Goal: Task Accomplishment & Management: Complete application form

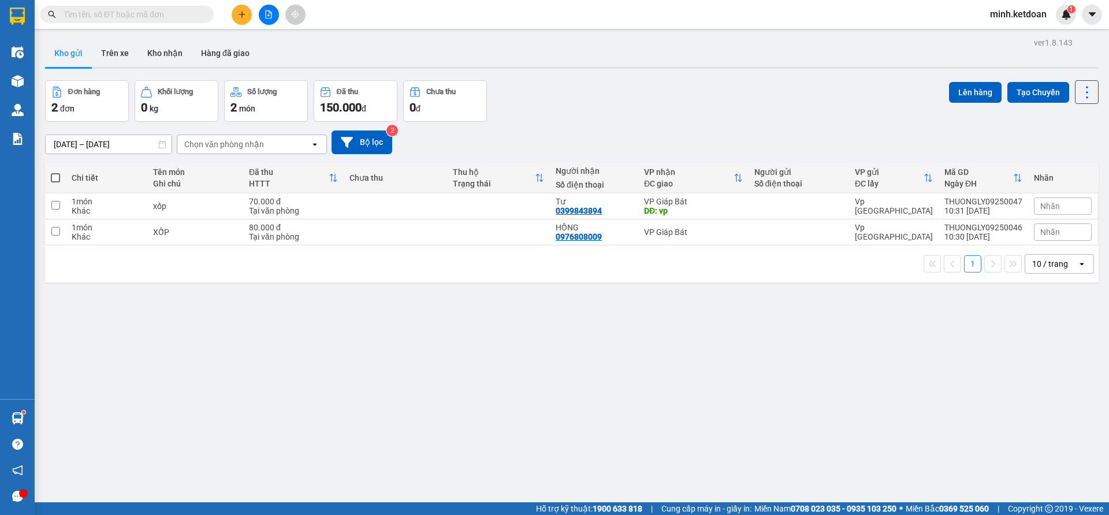
click at [121, 146] on input "[DATE] – [DATE]" at bounding box center [109, 144] width 126 height 18
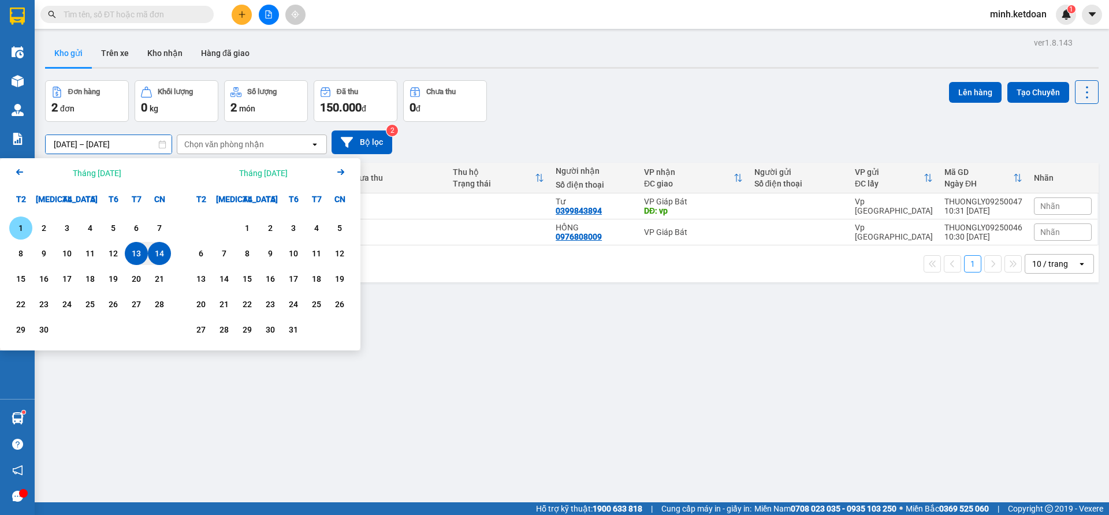
click at [23, 228] on div "1" at bounding box center [21, 228] width 16 height 14
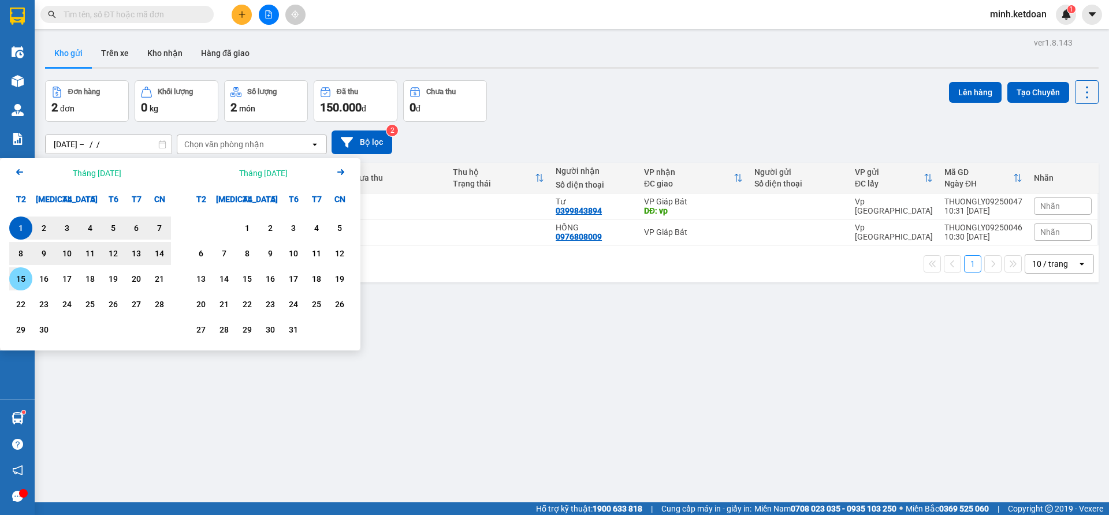
click at [24, 279] on div "15" at bounding box center [21, 279] width 16 height 14
type input "[DATE] – [DATE]"
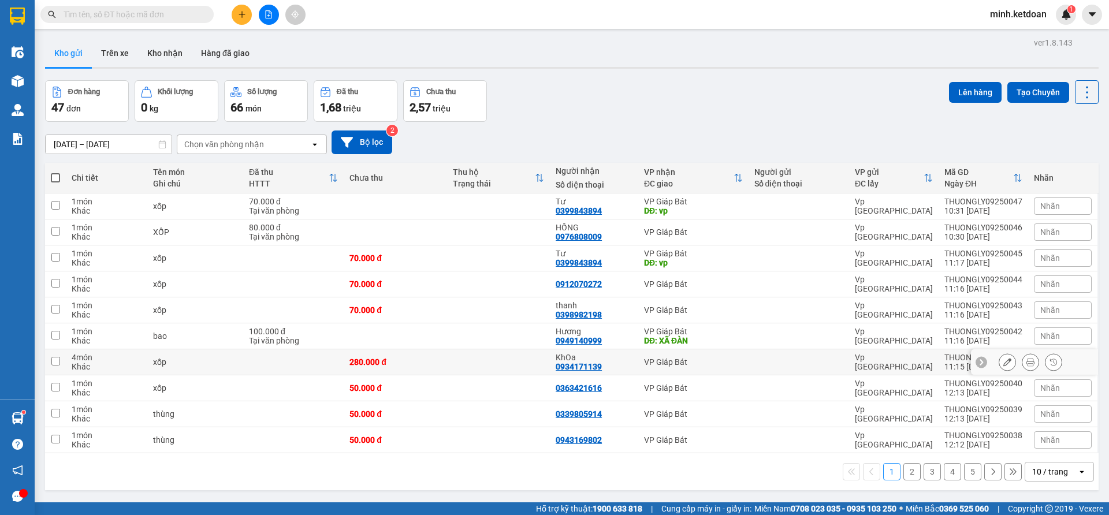
click at [574, 365] on div "0934171139" at bounding box center [579, 366] width 46 height 9
copy div "0934171139"
click at [233, 10] on button at bounding box center [242, 15] width 20 height 20
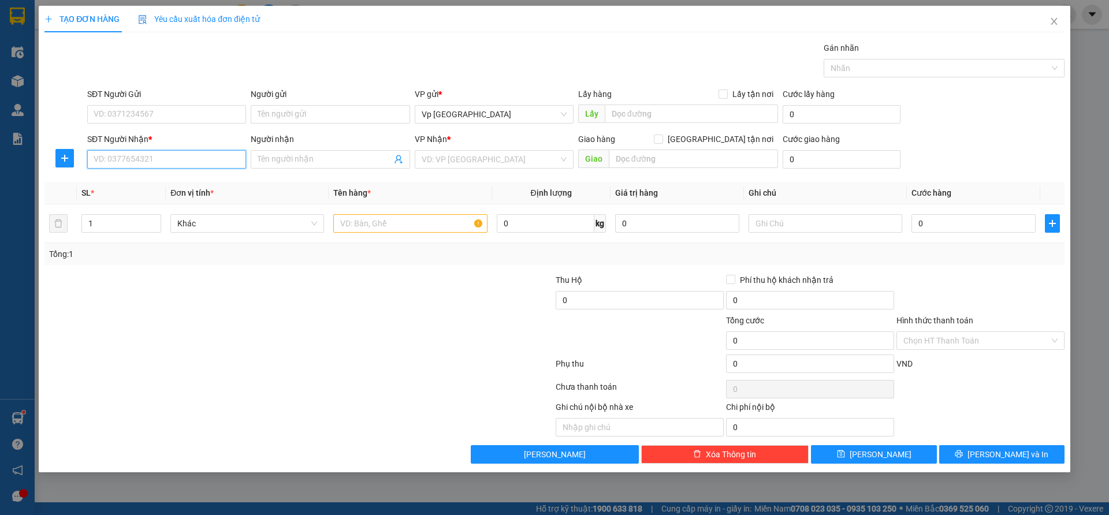
click at [216, 158] on input "SĐT Người Nhận *" at bounding box center [166, 159] width 159 height 18
paste input "0934171139"
type input "0934171139"
click at [202, 183] on div "0934171139 - KhOa" at bounding box center [166, 182] width 145 height 13
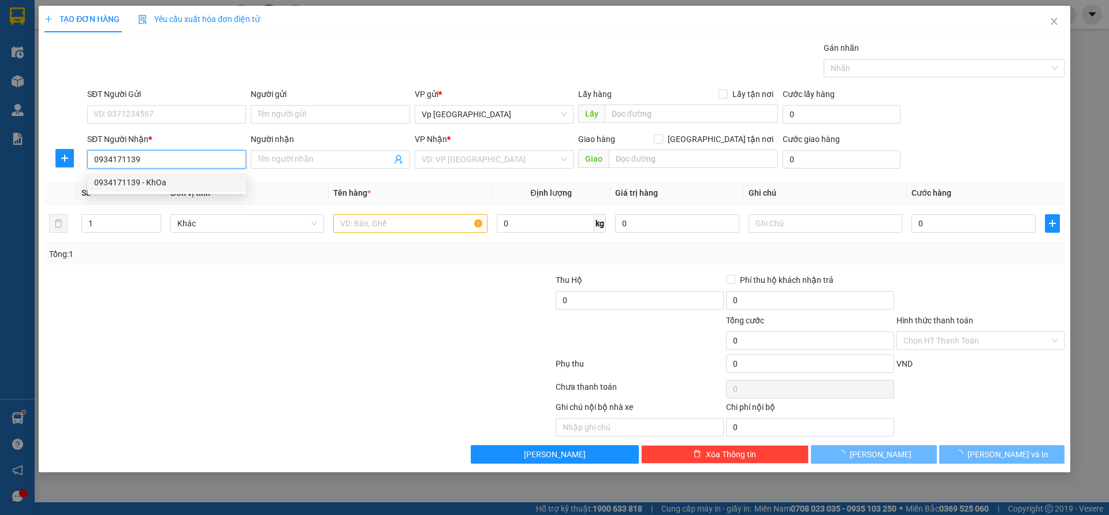
type input "KhOa"
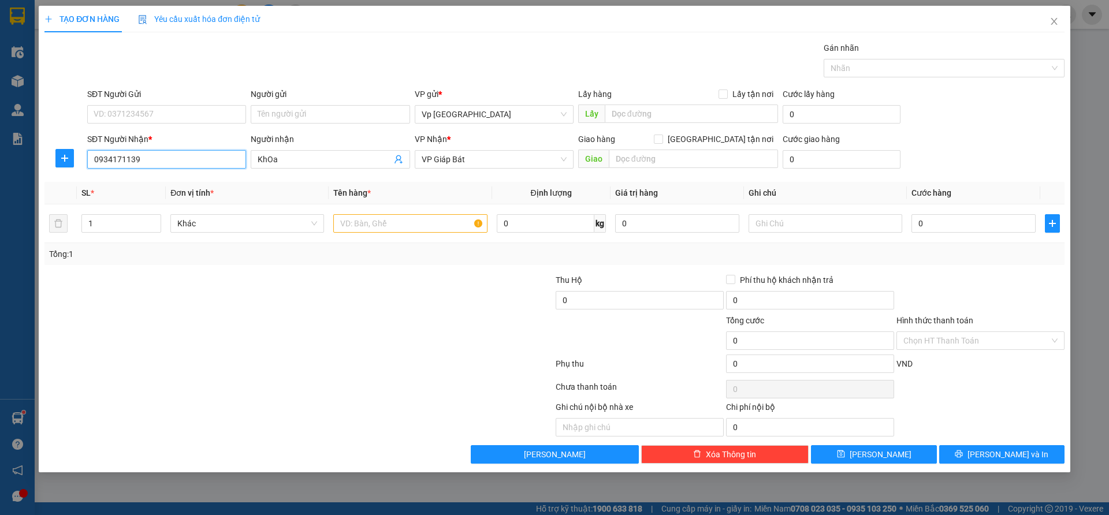
type input "0934171139"
click at [336, 307] on div at bounding box center [213, 294] width 341 height 40
click at [993, 233] on div "0" at bounding box center [974, 223] width 124 height 23
type input "2"
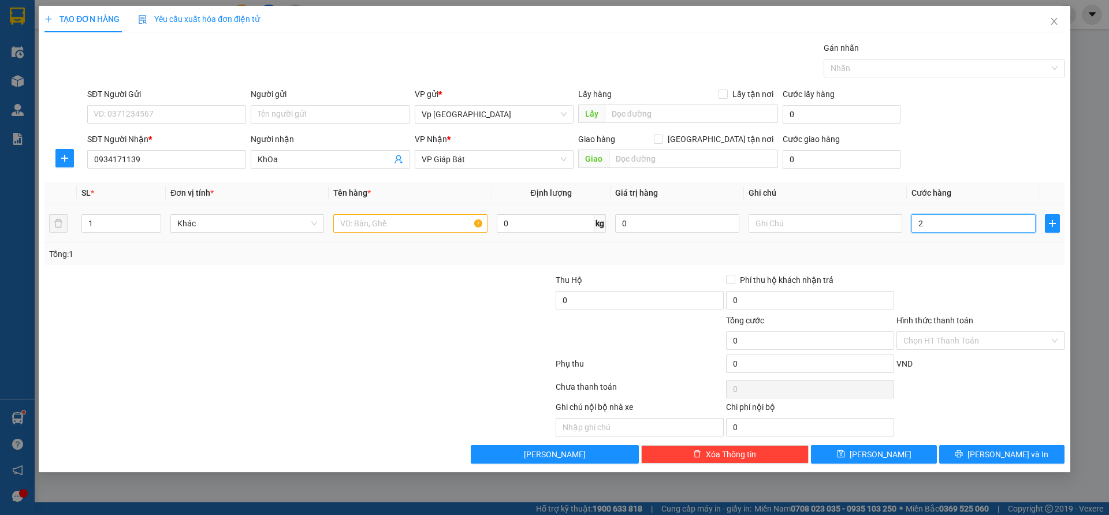
type input "2"
type input "28"
type input "280"
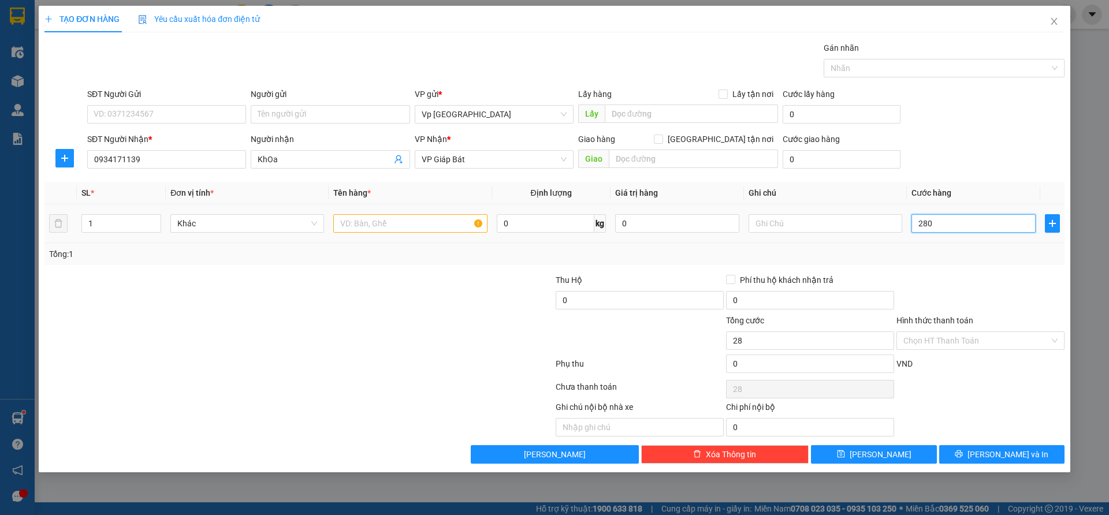
type input "280"
type input "2.800"
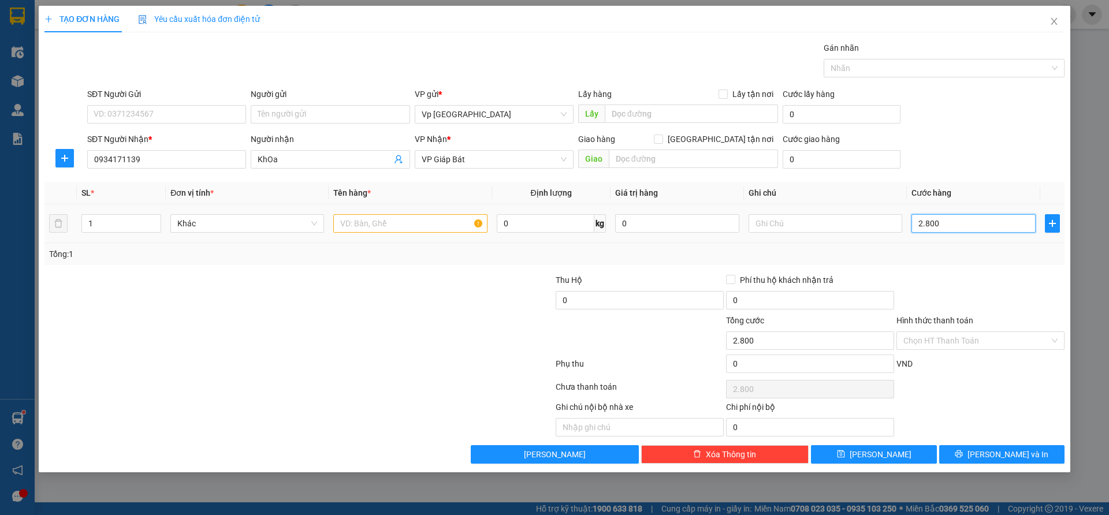
type input "28.000"
type input "280.000"
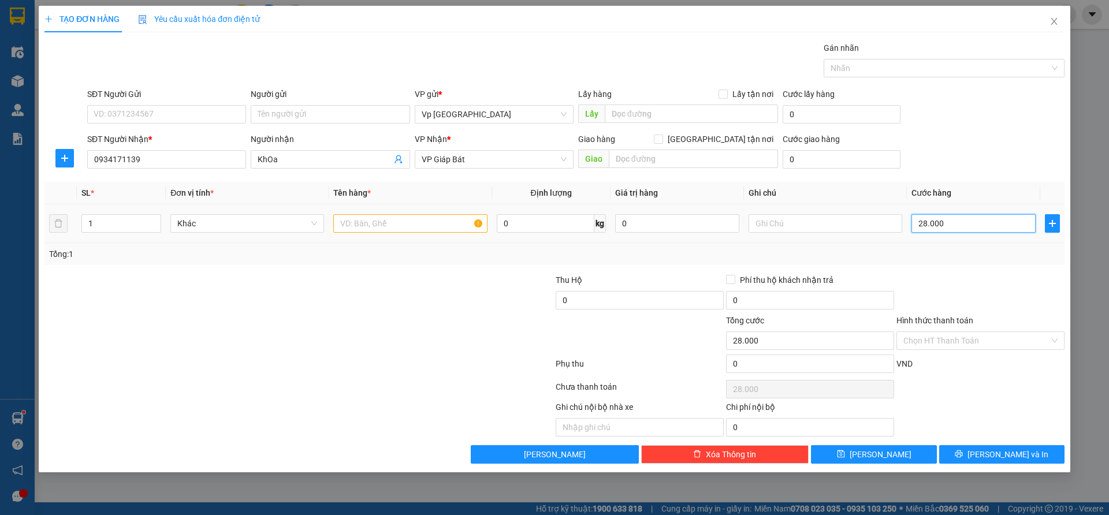
type input "280.000"
click at [934, 341] on input "Hình thức thanh toán" at bounding box center [977, 340] width 146 height 17
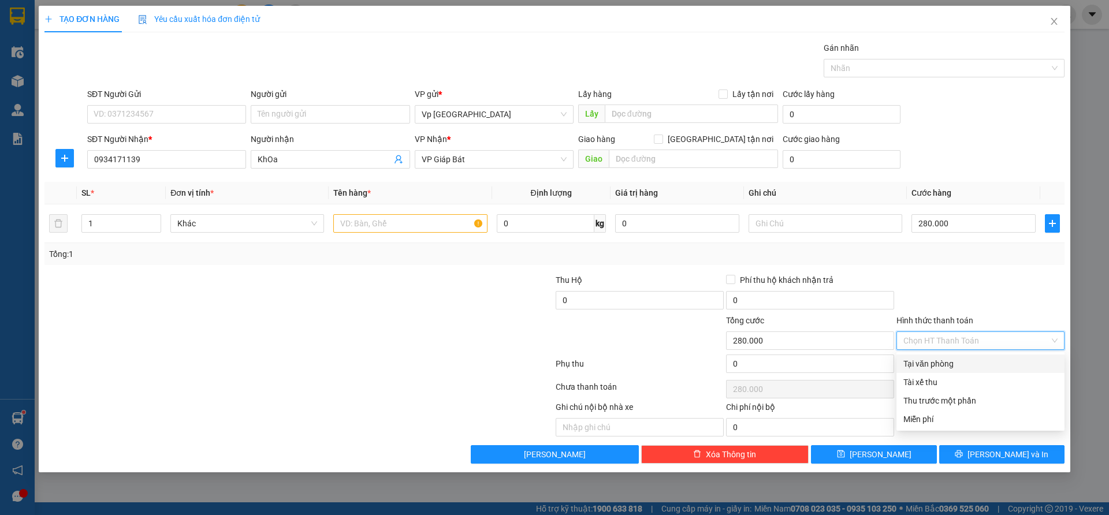
click at [930, 359] on div "Tại văn phòng" at bounding box center [981, 364] width 154 height 13
type input "0"
drag, startPoint x: 931, startPoint y: 299, endPoint x: 523, endPoint y: 273, distance: 409.4
click at [931, 298] on div at bounding box center [981, 294] width 170 height 40
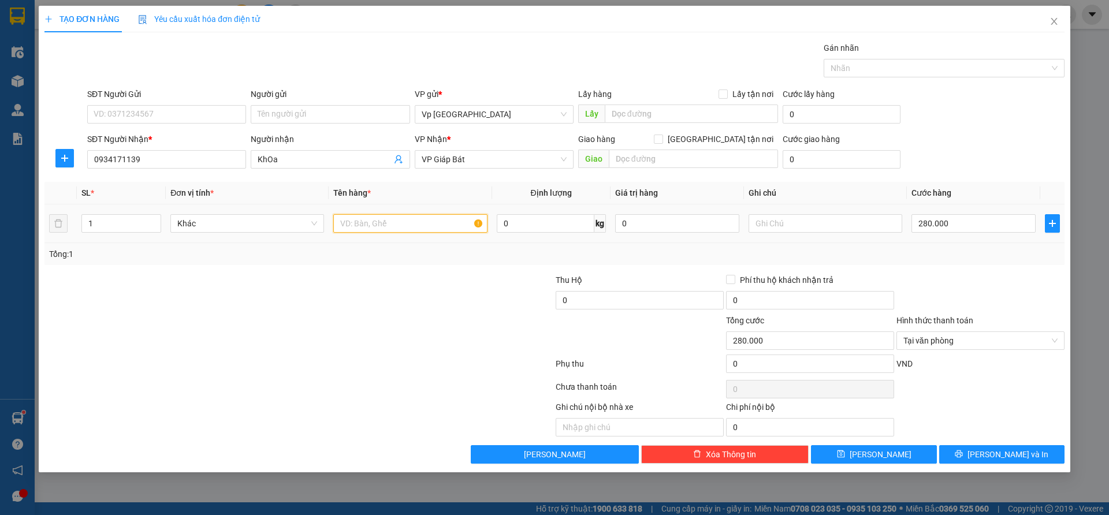
click at [429, 228] on input "text" at bounding box center [410, 223] width 154 height 18
type input "xốp"
click at [103, 220] on input "1" at bounding box center [121, 223] width 79 height 17
click at [105, 220] on input "1" at bounding box center [121, 223] width 79 height 17
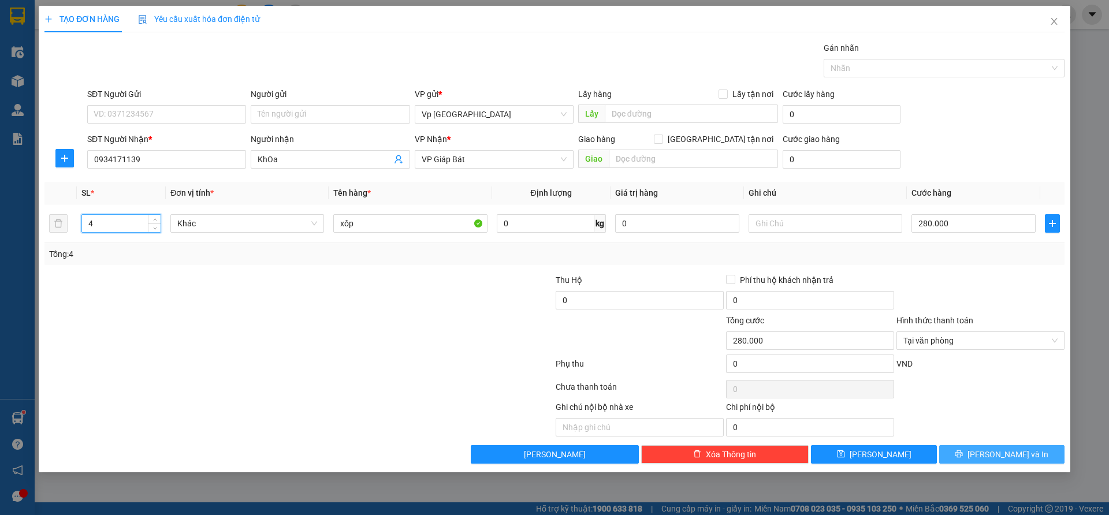
type input "4"
click at [992, 447] on button "[PERSON_NAME] và In" at bounding box center [1002, 455] width 125 height 18
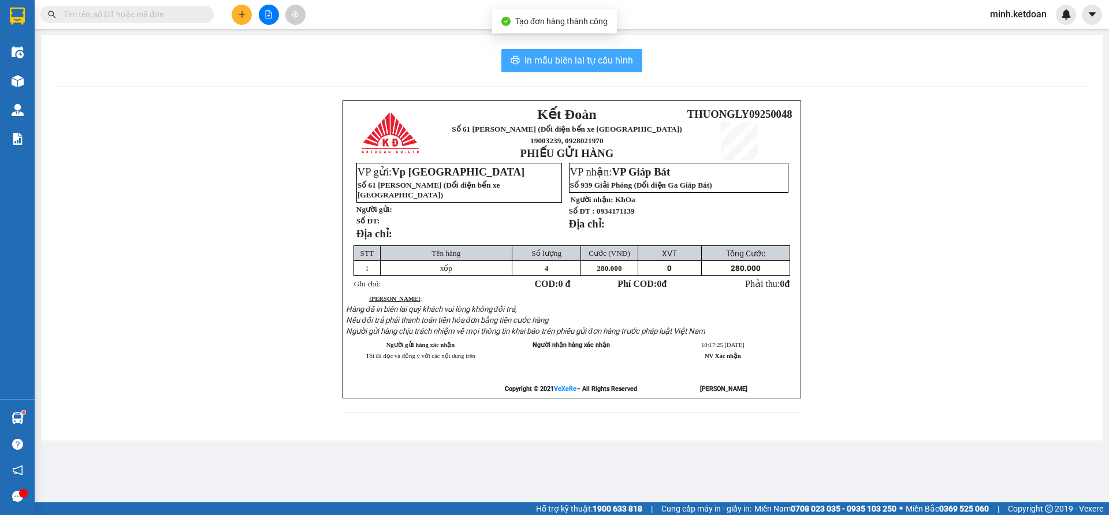
click at [606, 61] on span "In mẫu biên lai tự cấu hình" at bounding box center [579, 60] width 109 height 14
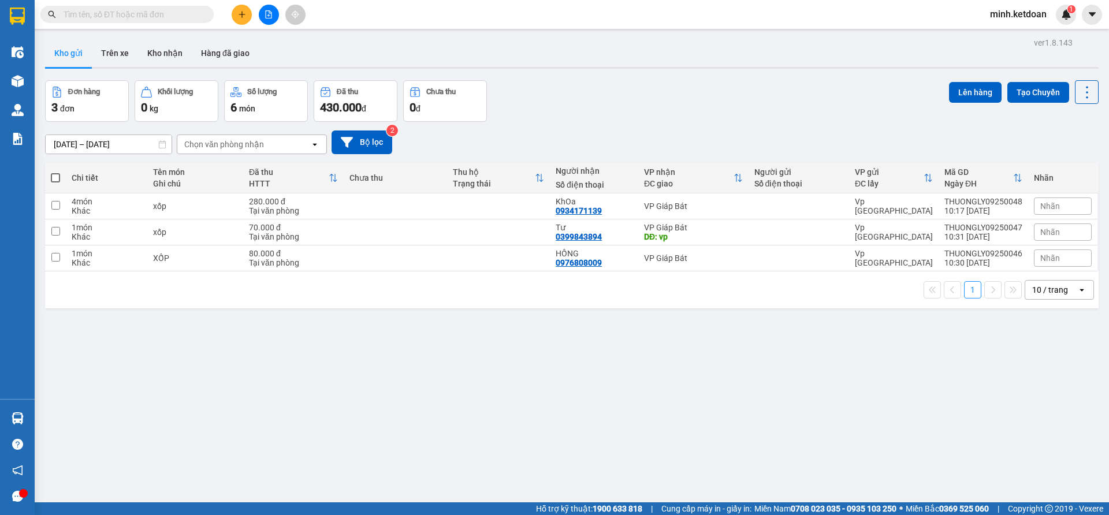
click at [123, 142] on input "[DATE] – [DATE]" at bounding box center [109, 144] width 126 height 18
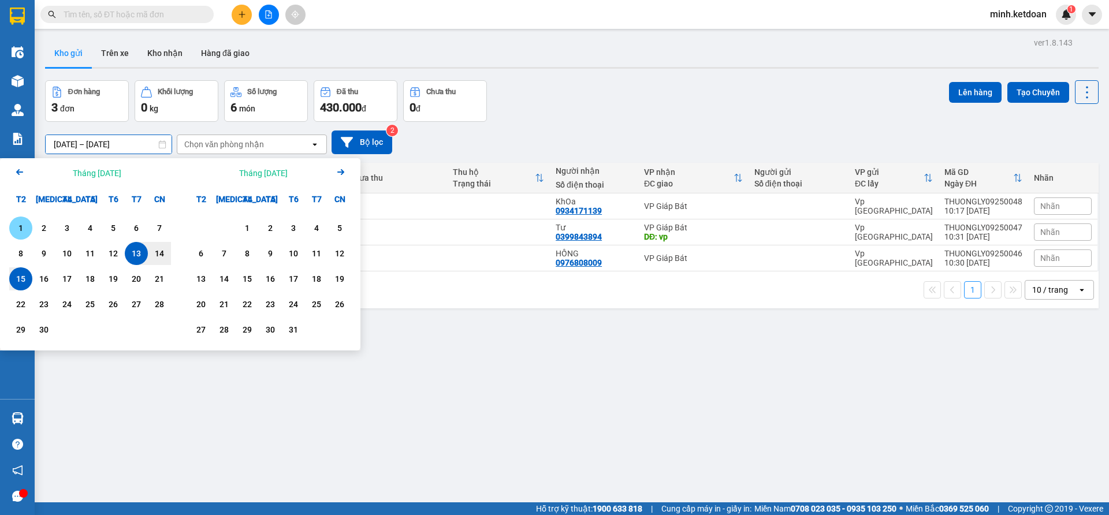
click at [24, 227] on div "1" at bounding box center [21, 228] width 16 height 14
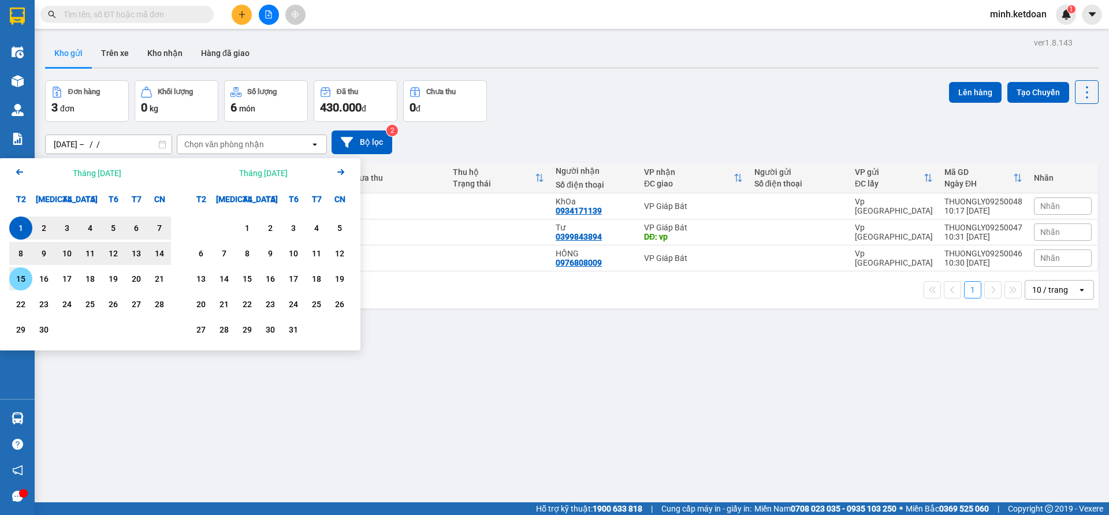
click at [22, 280] on div "15" at bounding box center [21, 279] width 16 height 14
type input "[DATE] – [DATE]"
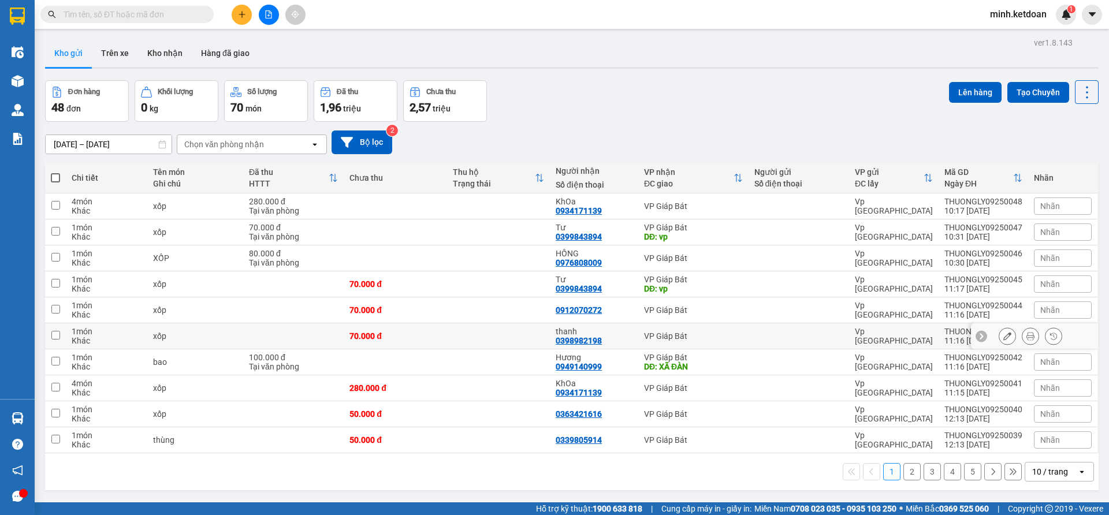
click at [582, 346] on td "thanh 0398982198" at bounding box center [594, 337] width 88 height 26
checkbox input "false"
click at [585, 339] on div "0398982198" at bounding box center [579, 340] width 46 height 9
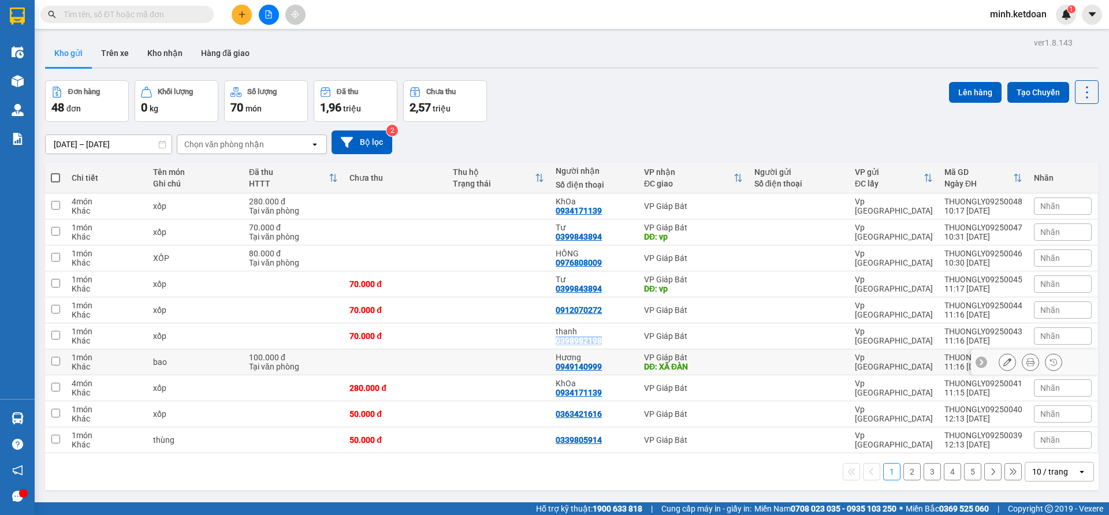
copy div "0398982198"
click at [245, 17] on icon "plus" at bounding box center [242, 14] width 8 height 8
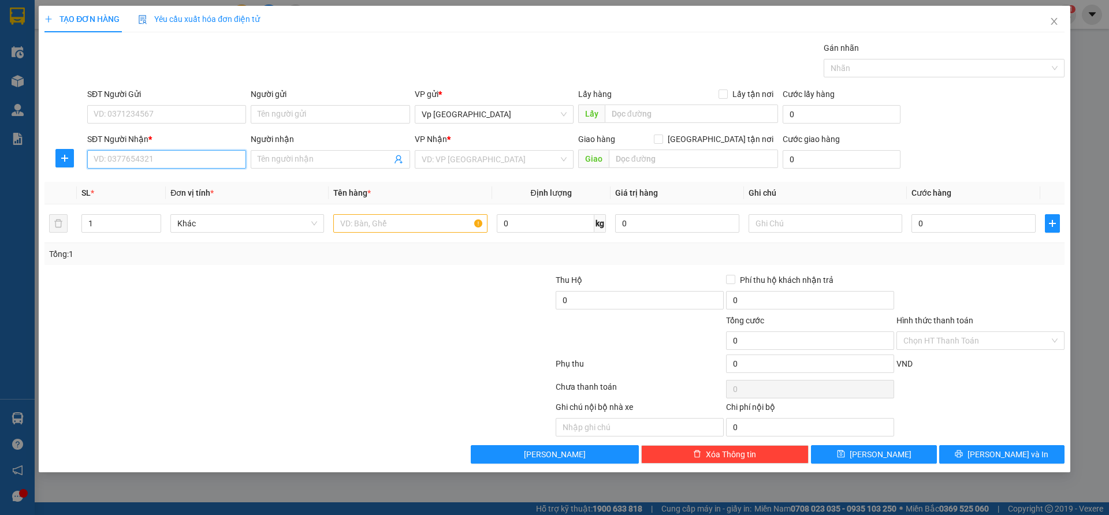
click at [203, 159] on input "SĐT Người Nhận *" at bounding box center [166, 159] width 159 height 18
paste input "0398982198"
type input "0398982198"
click at [191, 184] on div "0398982198 - thanh" at bounding box center [166, 182] width 145 height 13
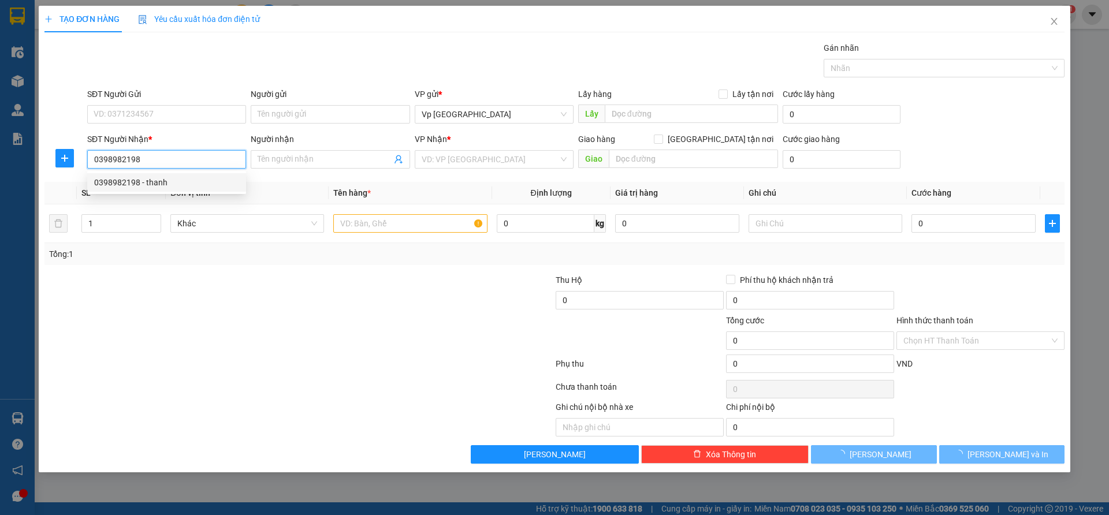
type input "thanh"
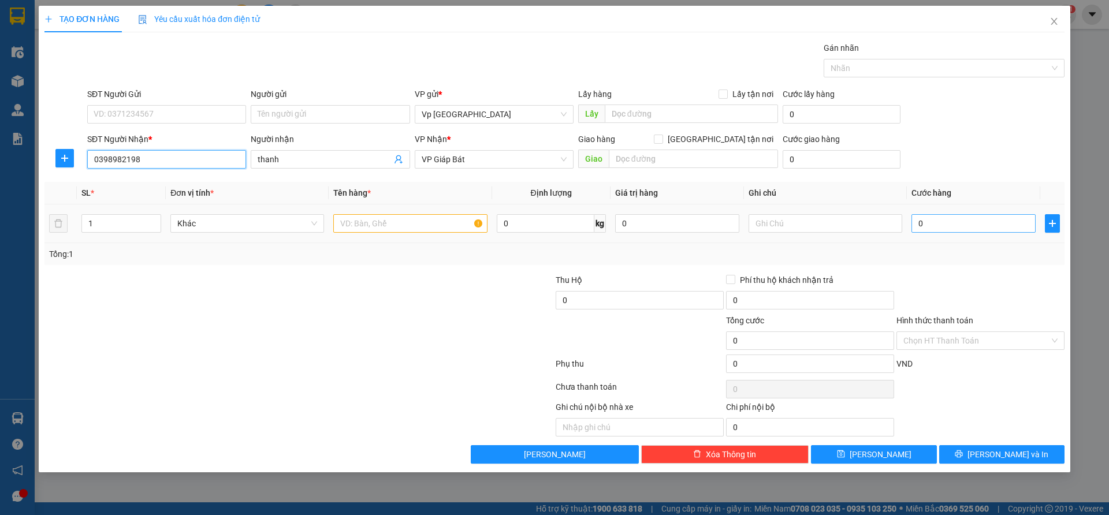
type input "0398982198"
type input "7"
type input "70"
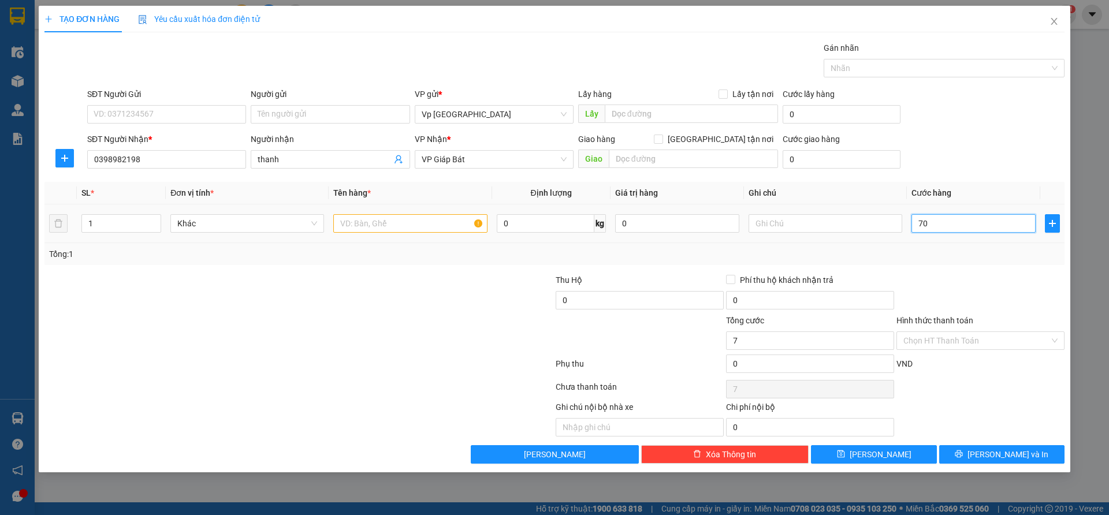
type input "70"
type input "7.000"
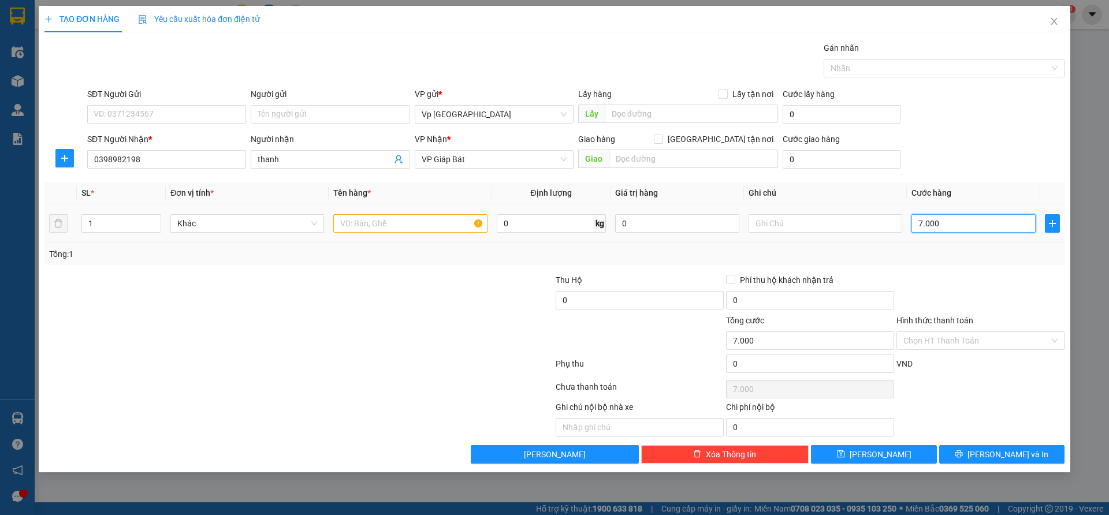
type input "70.000"
type input "700.000"
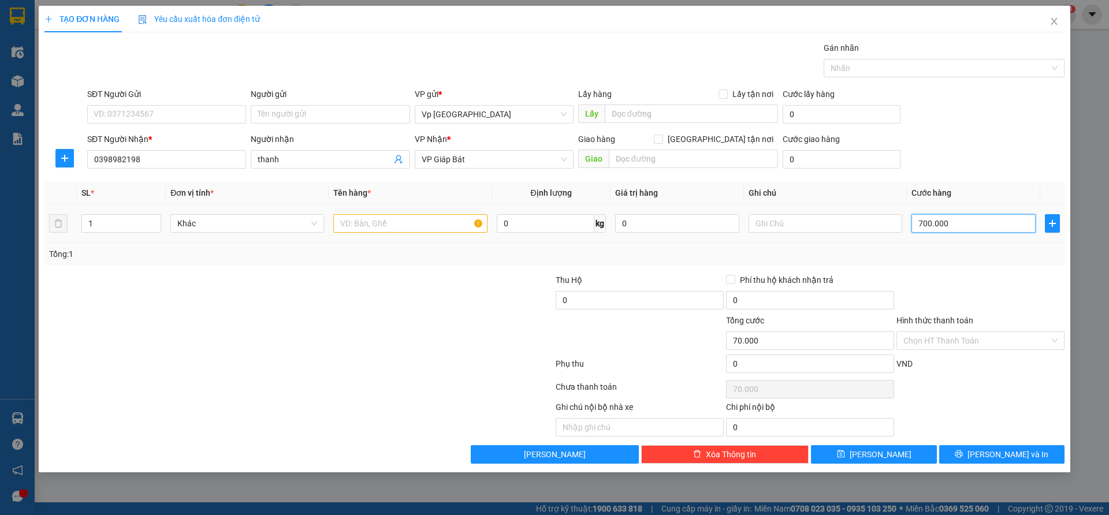
type input "700.000"
type input "70.000"
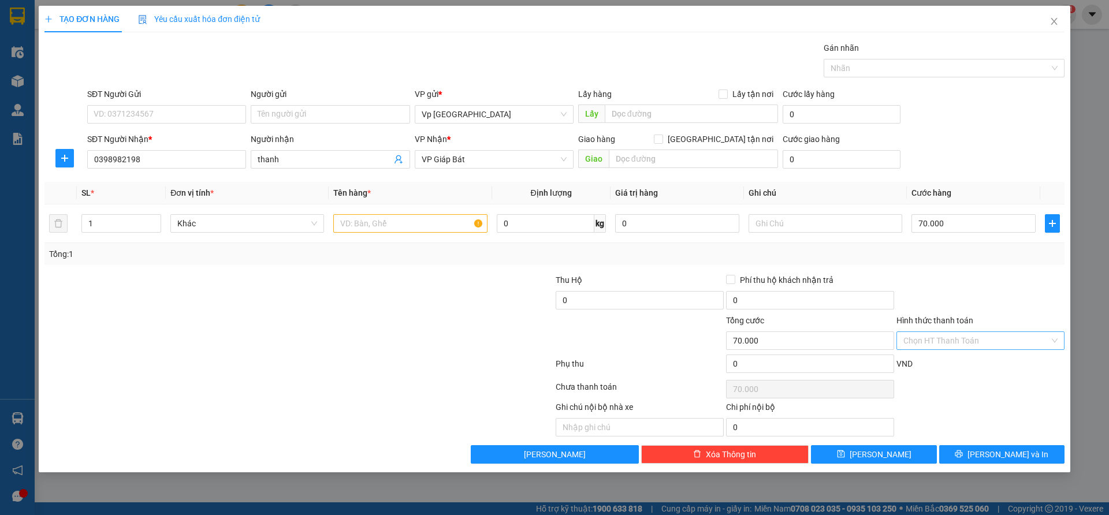
click at [949, 342] on input "Hình thức thanh toán" at bounding box center [977, 340] width 146 height 17
click at [925, 366] on div "Tại văn phòng" at bounding box center [981, 364] width 154 height 13
type input "0"
click at [918, 306] on div at bounding box center [981, 294] width 170 height 40
click at [374, 229] on input "text" at bounding box center [410, 223] width 154 height 18
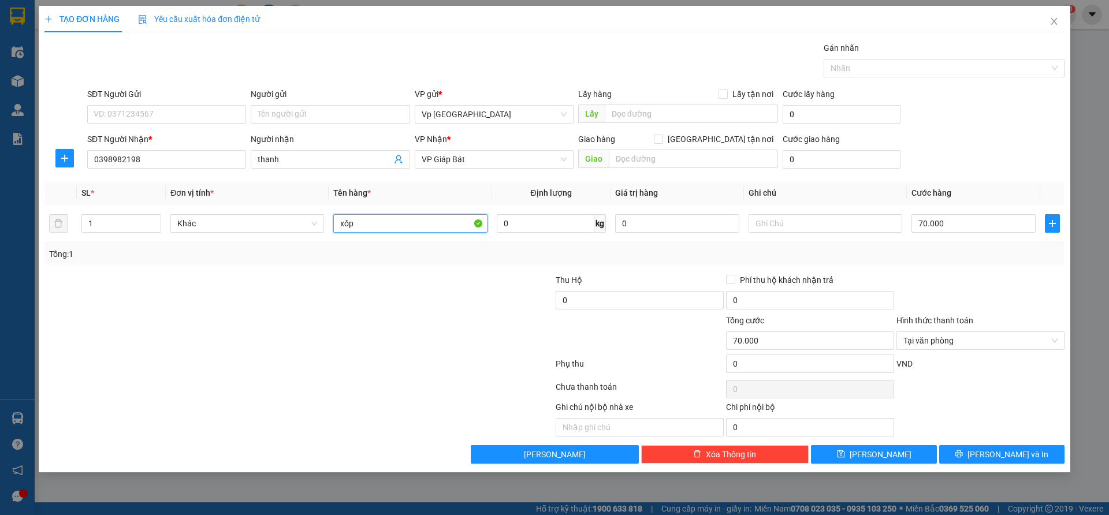
type input "xốp"
click at [979, 444] on div "Transit Pickup Surcharge Ids Transit Deliver Surcharge Ids Transit Deliver Surc…" at bounding box center [554, 253] width 1020 height 422
click at [975, 449] on button "[PERSON_NAME] và In" at bounding box center [1002, 455] width 125 height 18
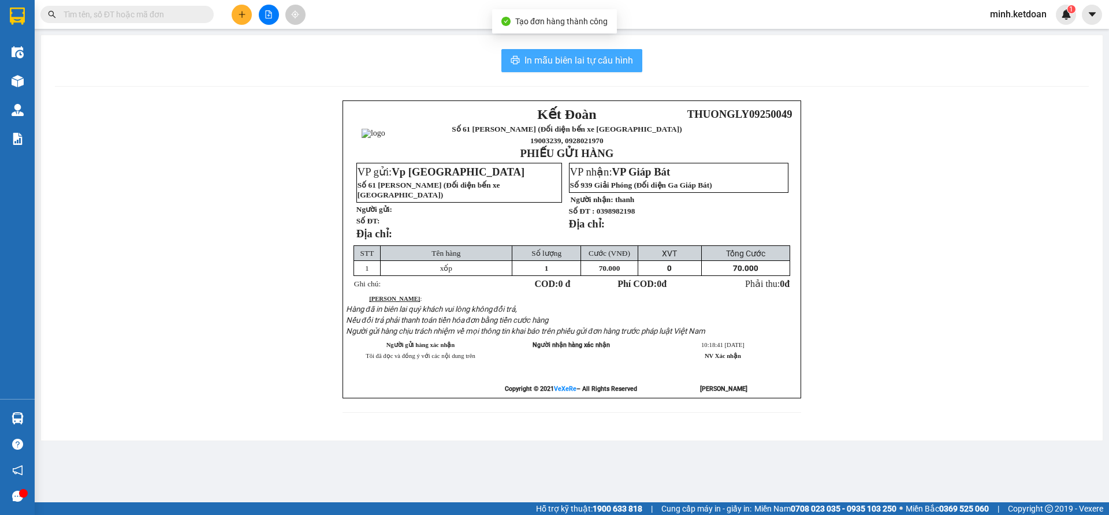
click at [558, 60] on span "In mẫu biên lai tự cấu hình" at bounding box center [579, 60] width 109 height 14
